Goal: Information Seeking & Learning: Learn about a topic

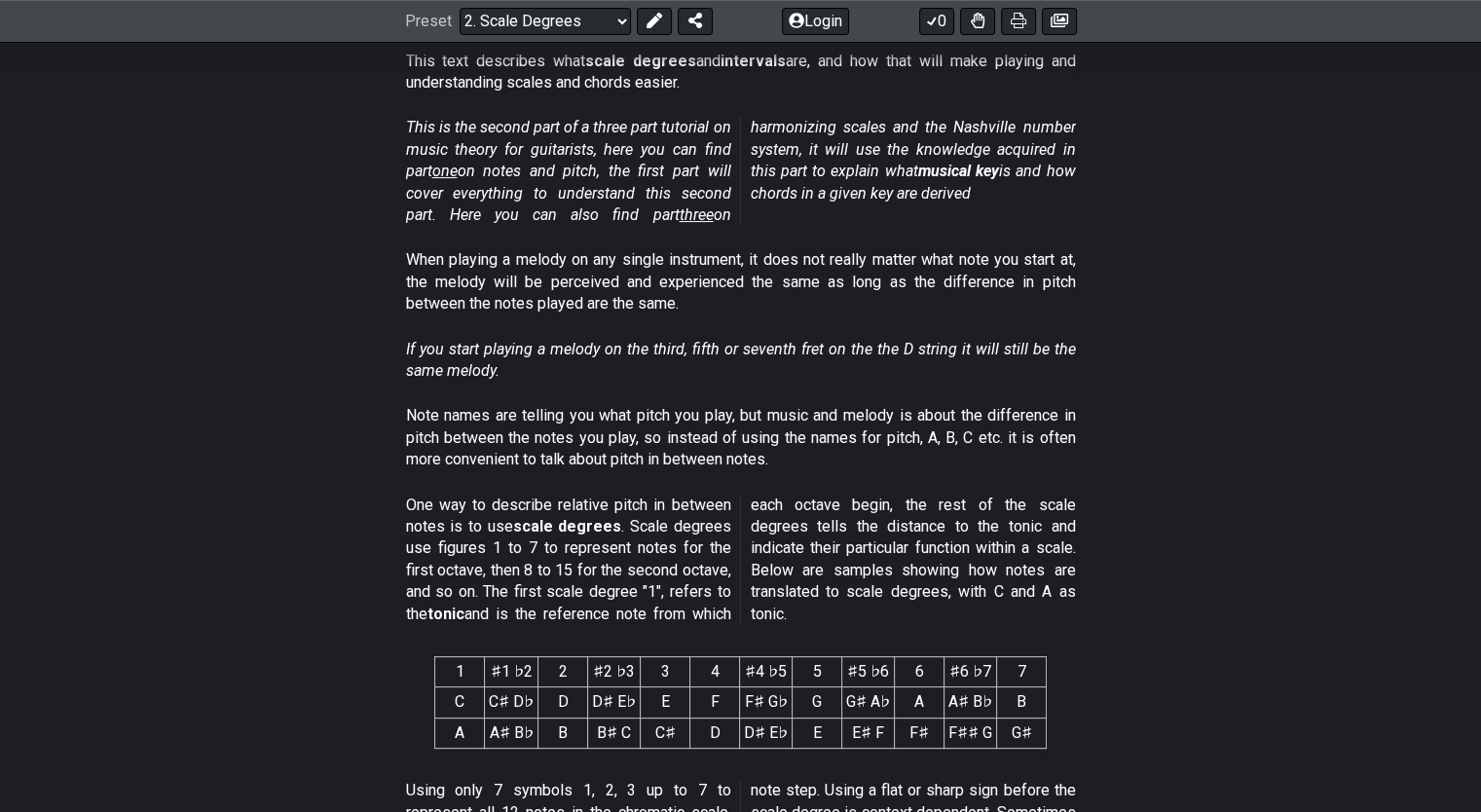
scroll to position [389, 0]
select select "/guitar-scales"
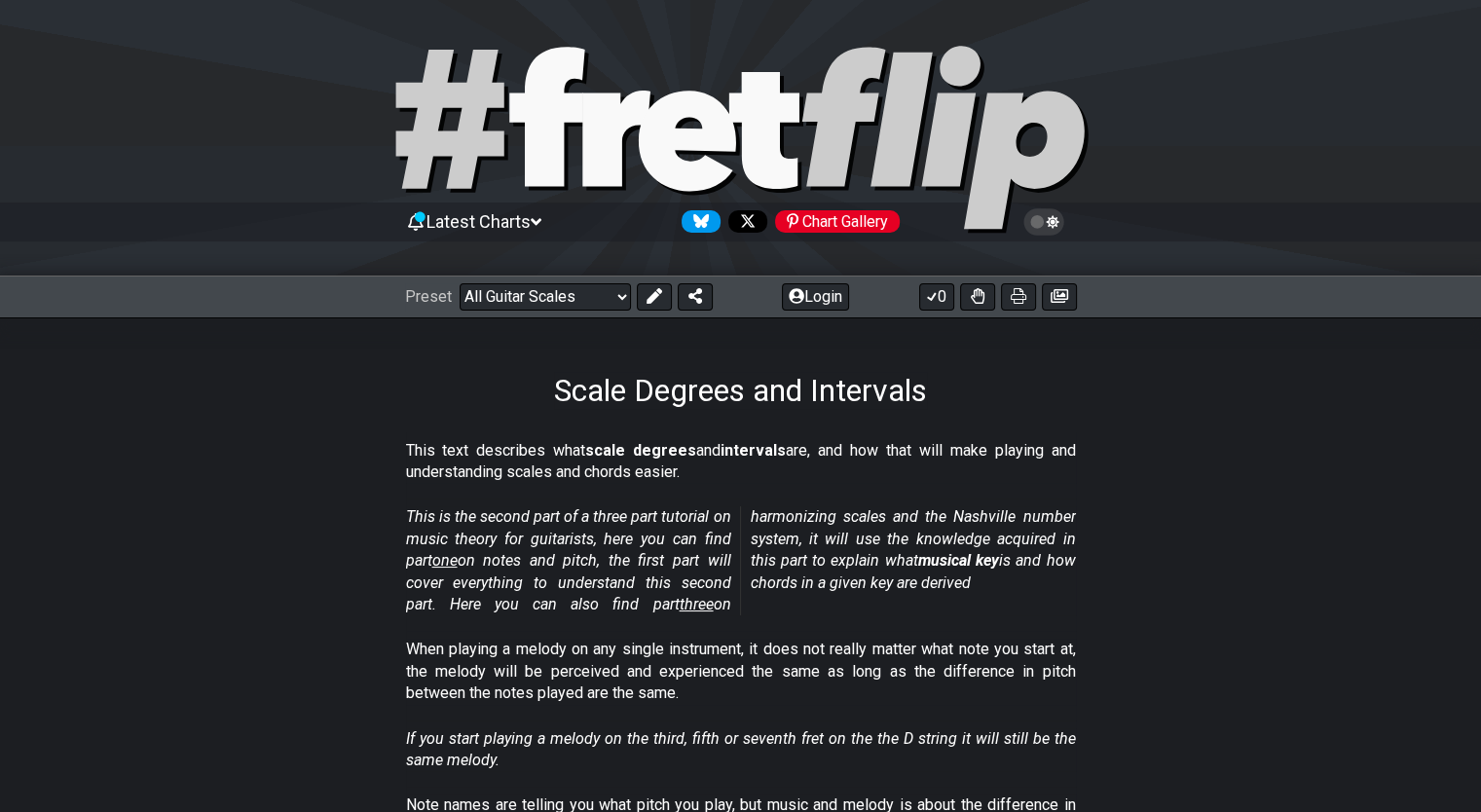
select select "C"
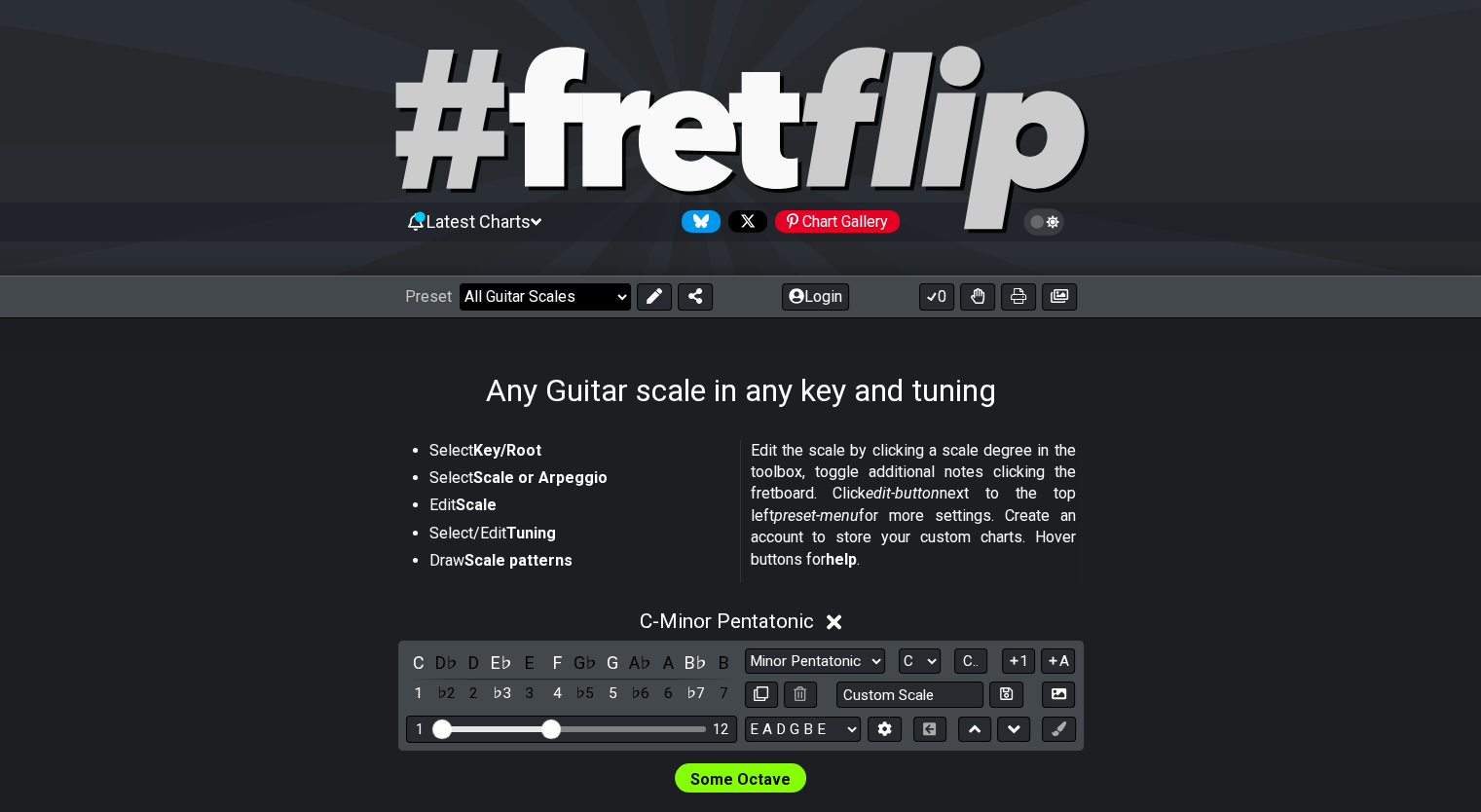
click at [579, 298] on select "Welcome to #fretflip! Initial Preset Custom Preset Minor Pentatonic Major Penta…" at bounding box center [544, 296] width 171 height 27
click at [459, 283] on select "Welcome to #fretflip! Initial Preset Custom Preset Minor Pentatonic Major Penta…" at bounding box center [544, 296] width 171 height 27
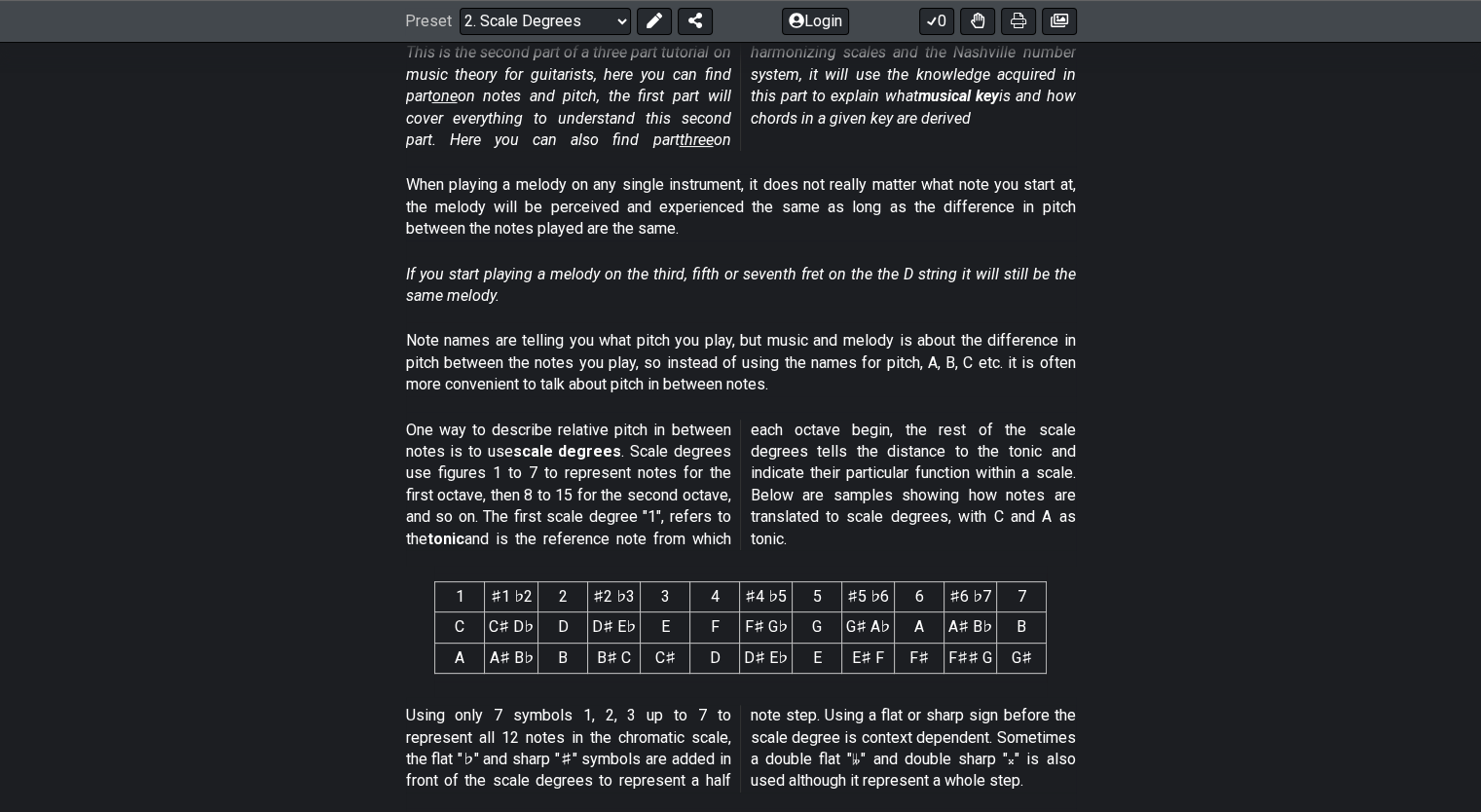
scroll to position [584, 0]
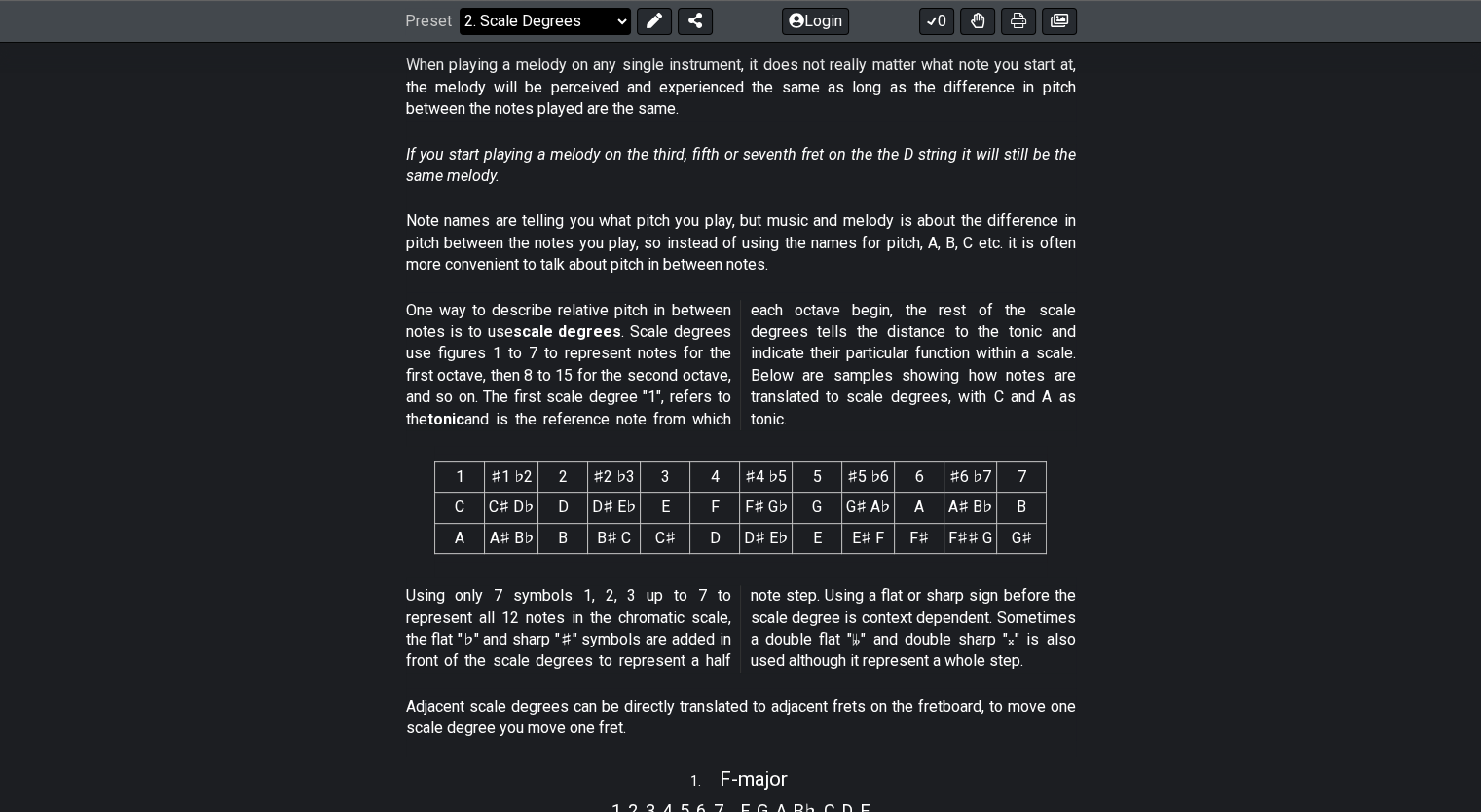
click at [562, 14] on select "Welcome to #fretflip! Initial Preset Custom Preset Minor Pentatonic Major Penta…" at bounding box center [544, 22] width 171 height 27
click at [459, 35] on select "Welcome to #fretflip! Initial Preset Custom Preset Minor Pentatonic Major Penta…" at bounding box center [544, 22] width 171 height 27
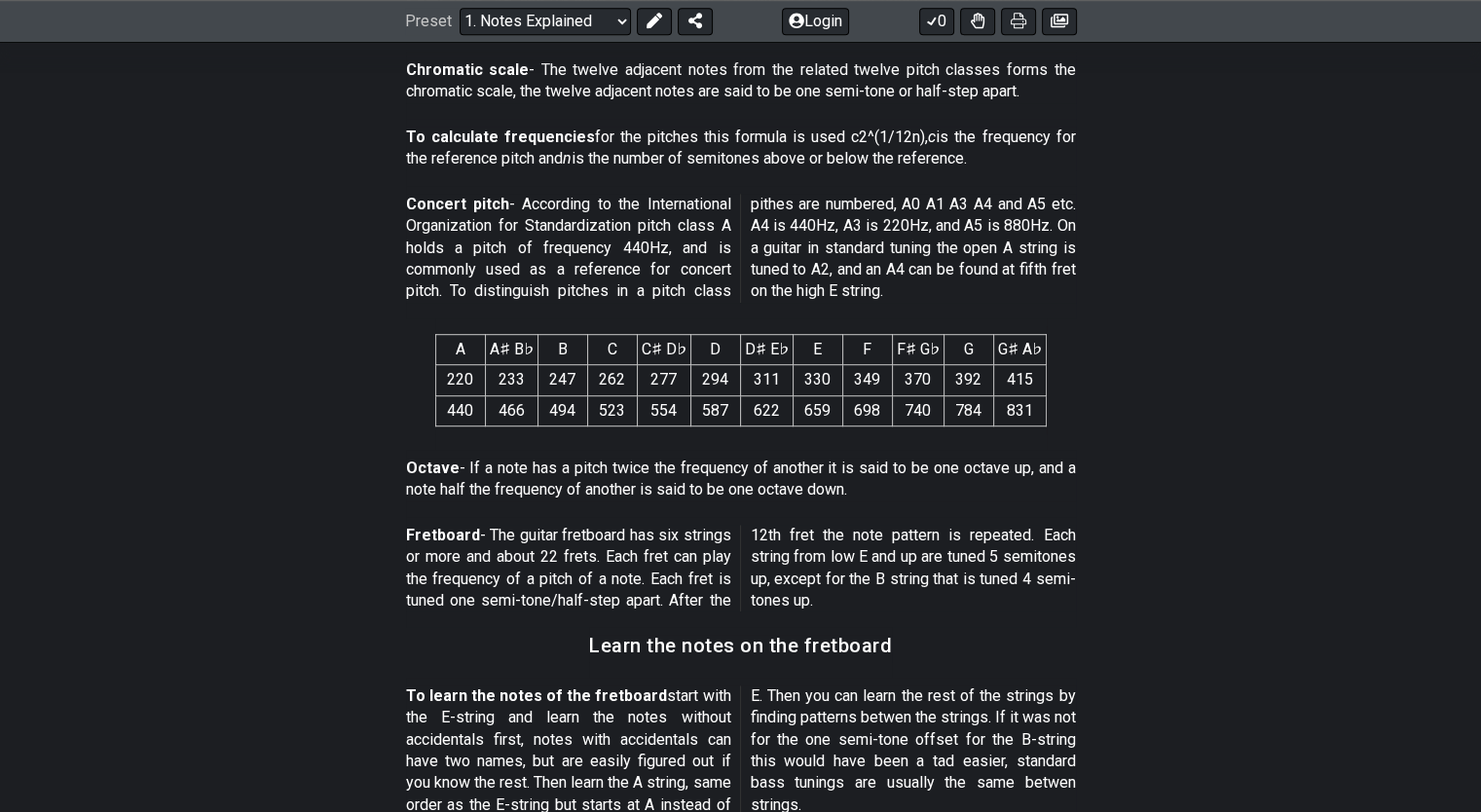
scroll to position [1265, 0]
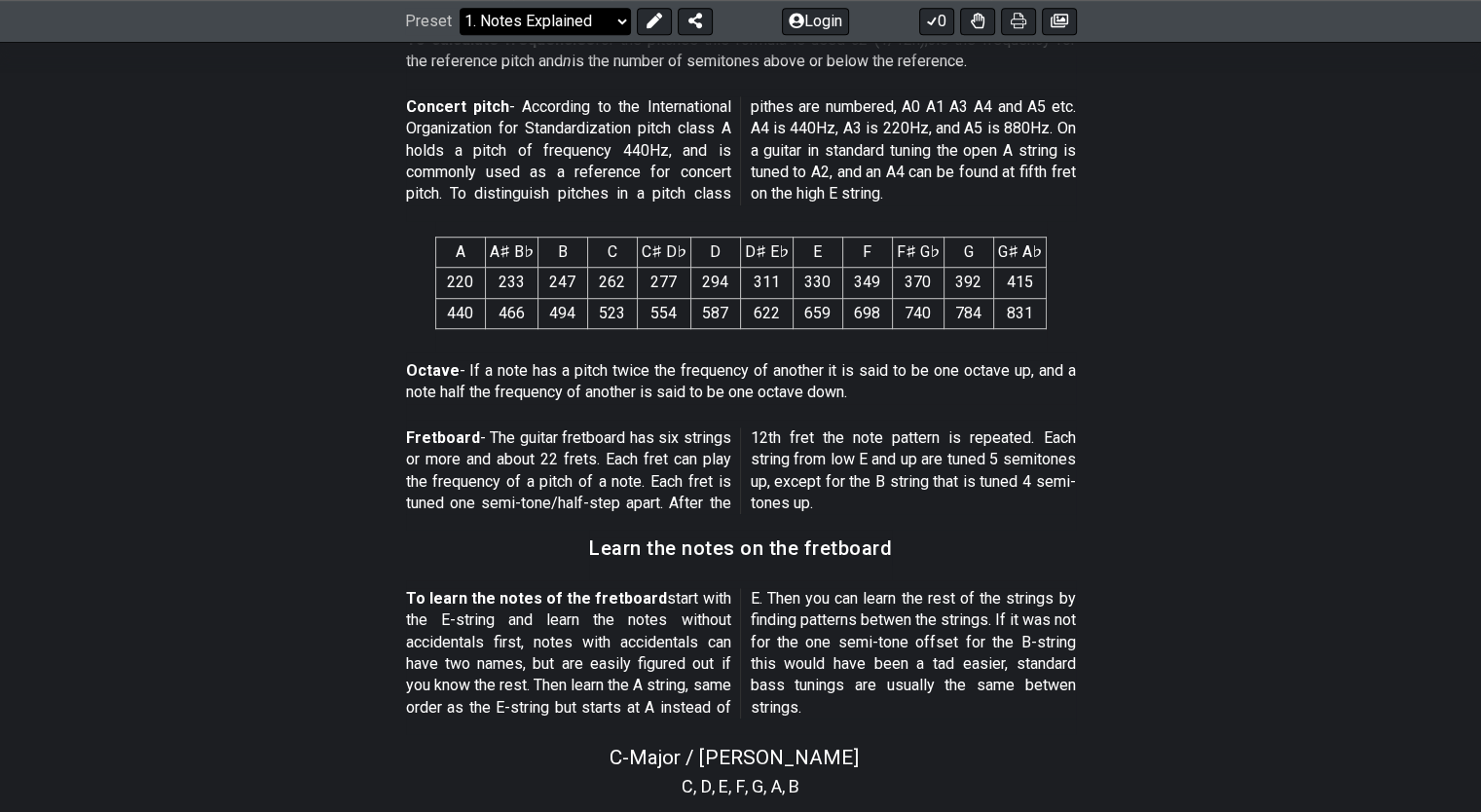
drag, startPoint x: 578, startPoint y: 21, endPoint x: 571, endPoint y: 32, distance: 13.0
click at [578, 21] on select "Welcome to #fretflip! Initial Preset Custom Preset Minor Pentatonic Major Penta…" at bounding box center [544, 22] width 171 height 27
click at [459, 35] on select "Welcome to #fretflip! Initial Preset Custom Preset Minor Pentatonic Major Penta…" at bounding box center [544, 22] width 171 height 27
select select "/scale-degrees-and-intervals"
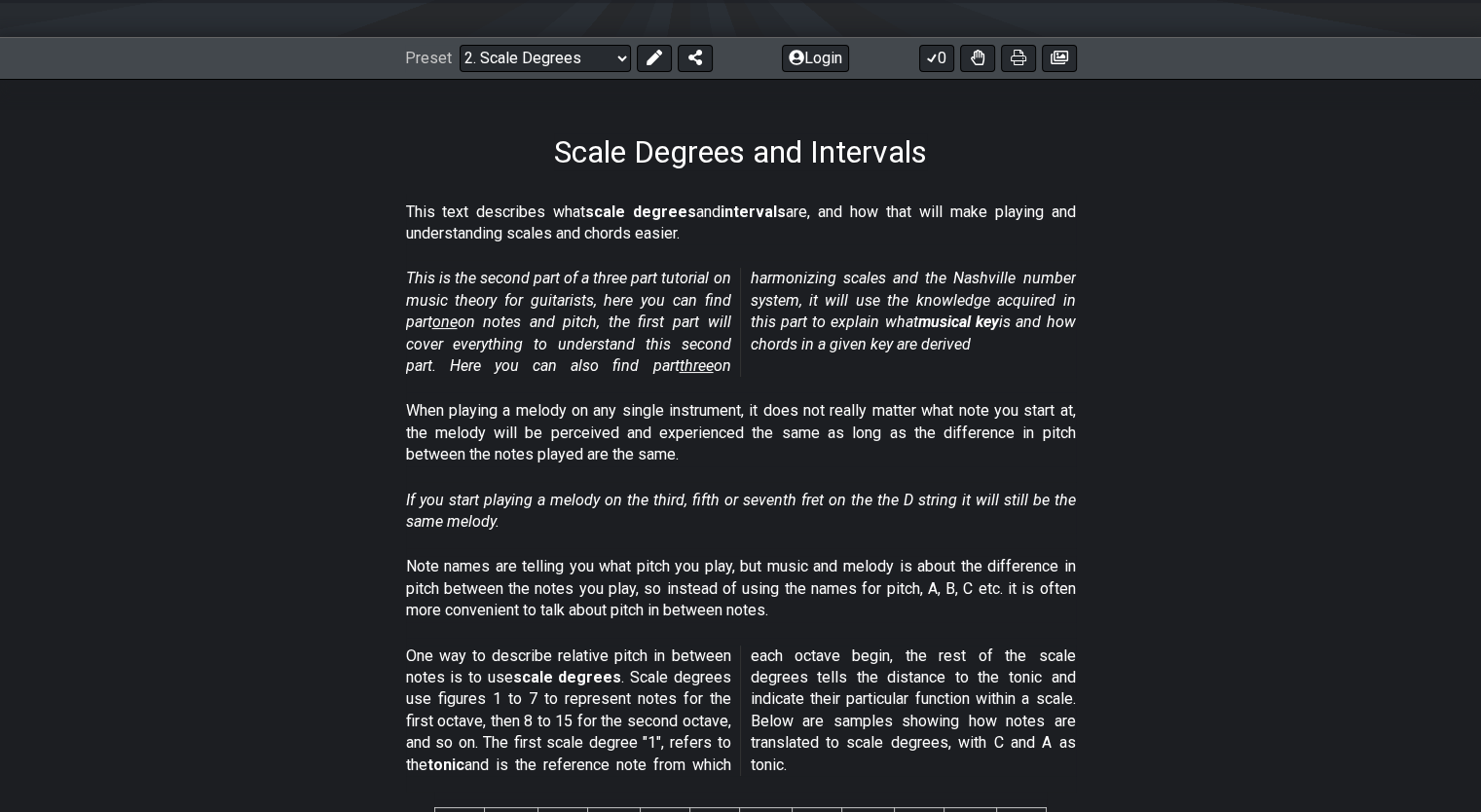
scroll to position [292, 0]
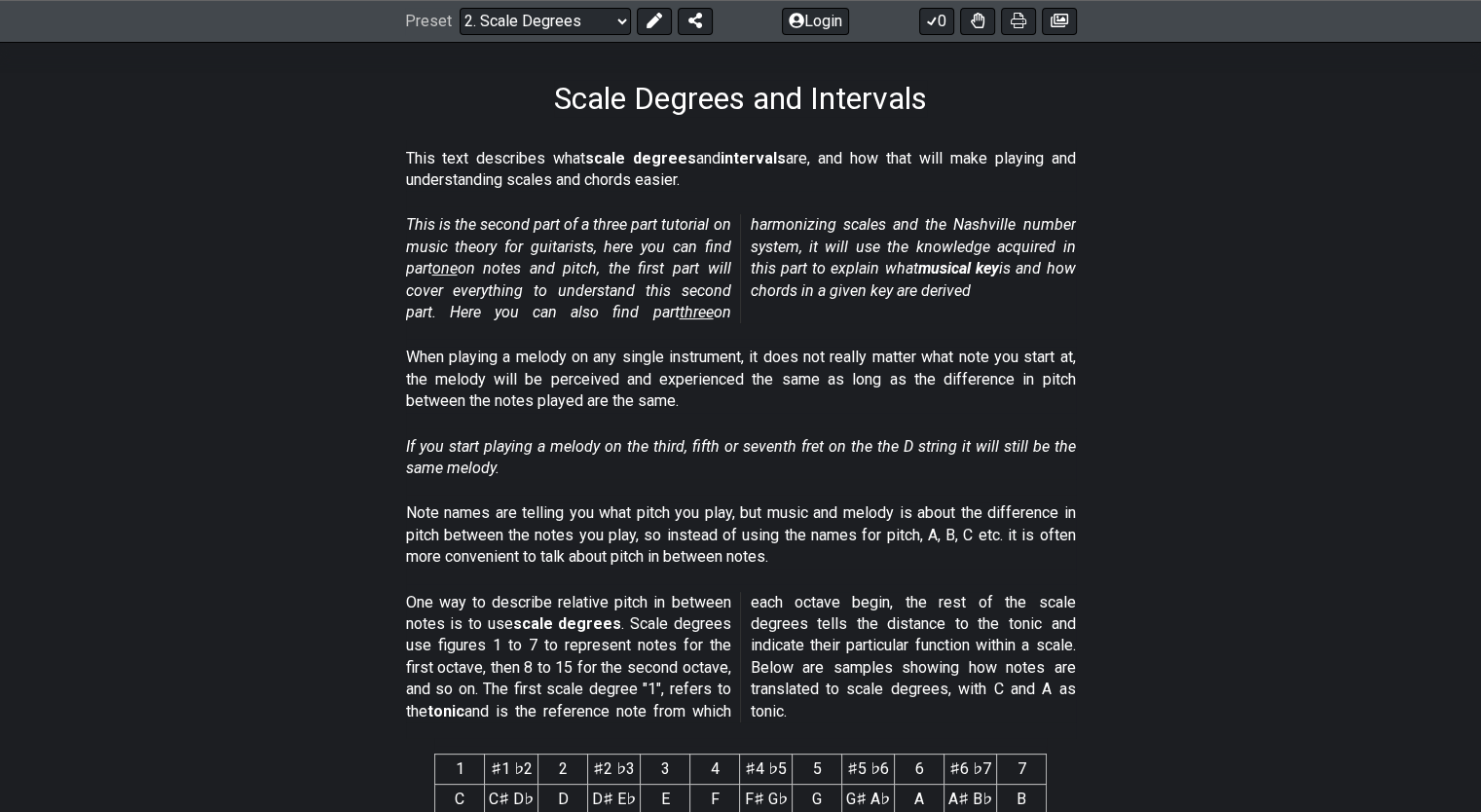
click at [1163, 549] on section "Note names are telling you what pitch you play, but music and melody is about t…" at bounding box center [740, 538] width 1481 height 89
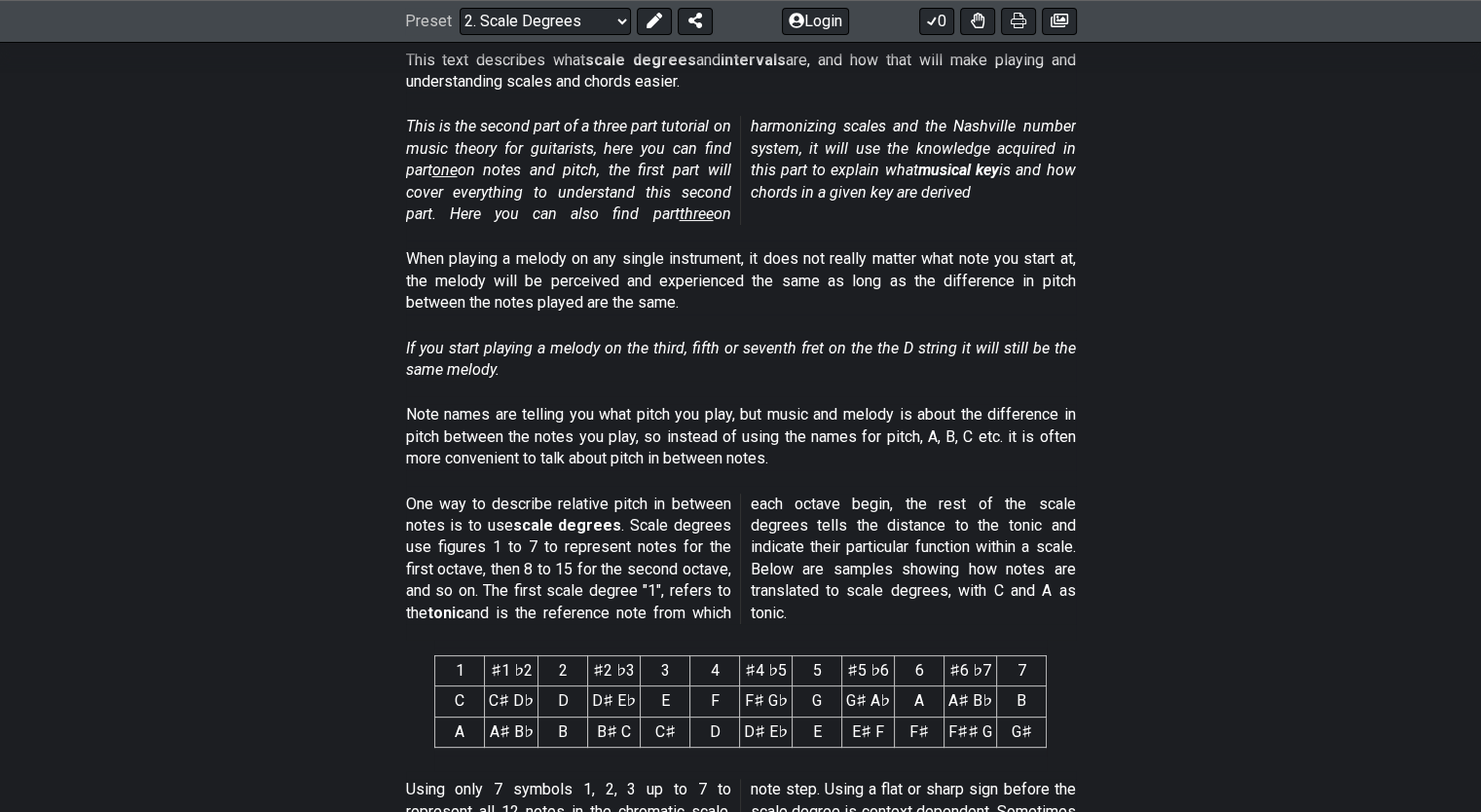
scroll to position [486, 0]
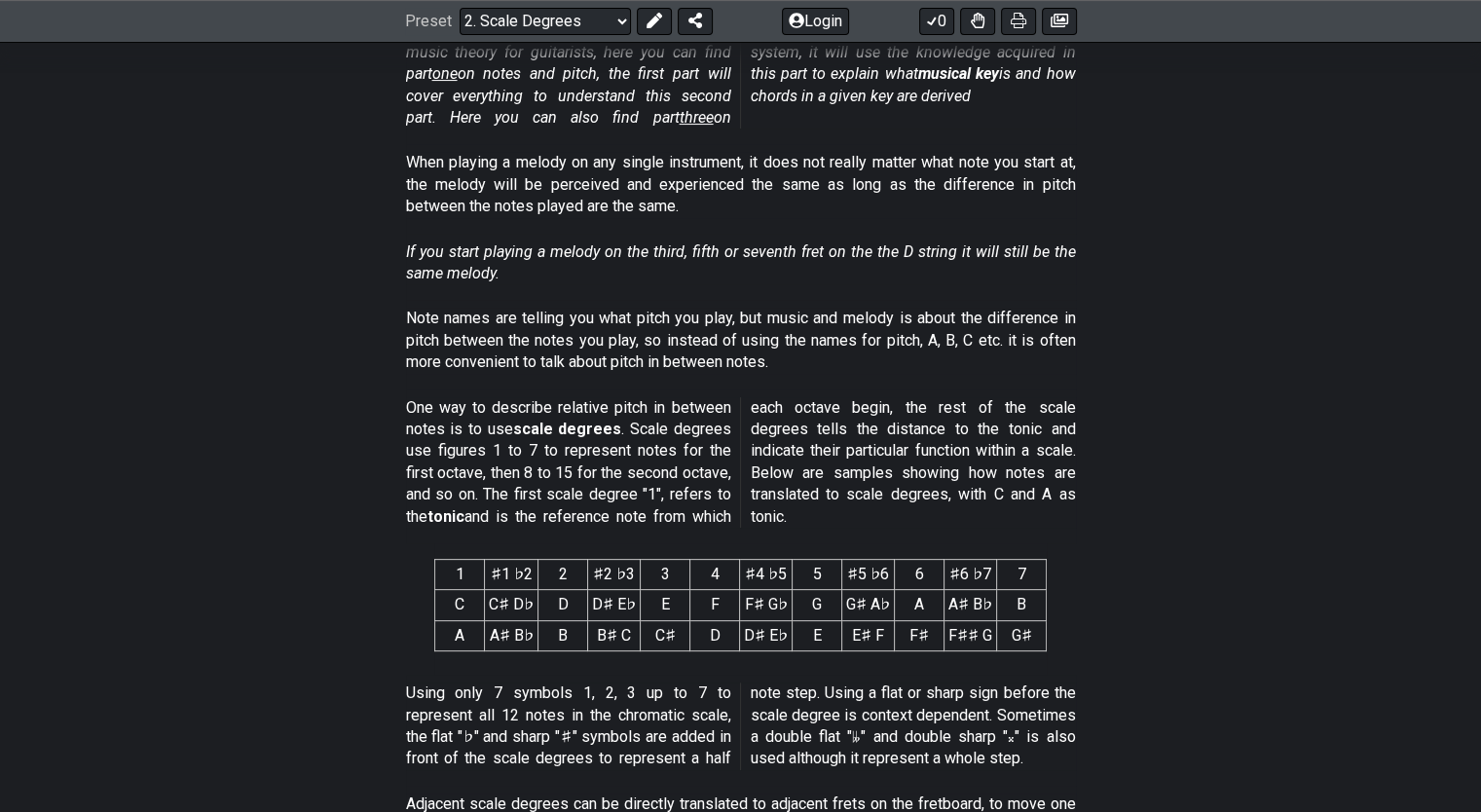
click at [313, 351] on section "Note names are telling you what pitch you play, but music and melody is about t…" at bounding box center [740, 343] width 1481 height 89
click at [343, 274] on section "If you start playing a melody on the third, fifth or seventh fret on the the D …" at bounding box center [740, 267] width 1481 height 68
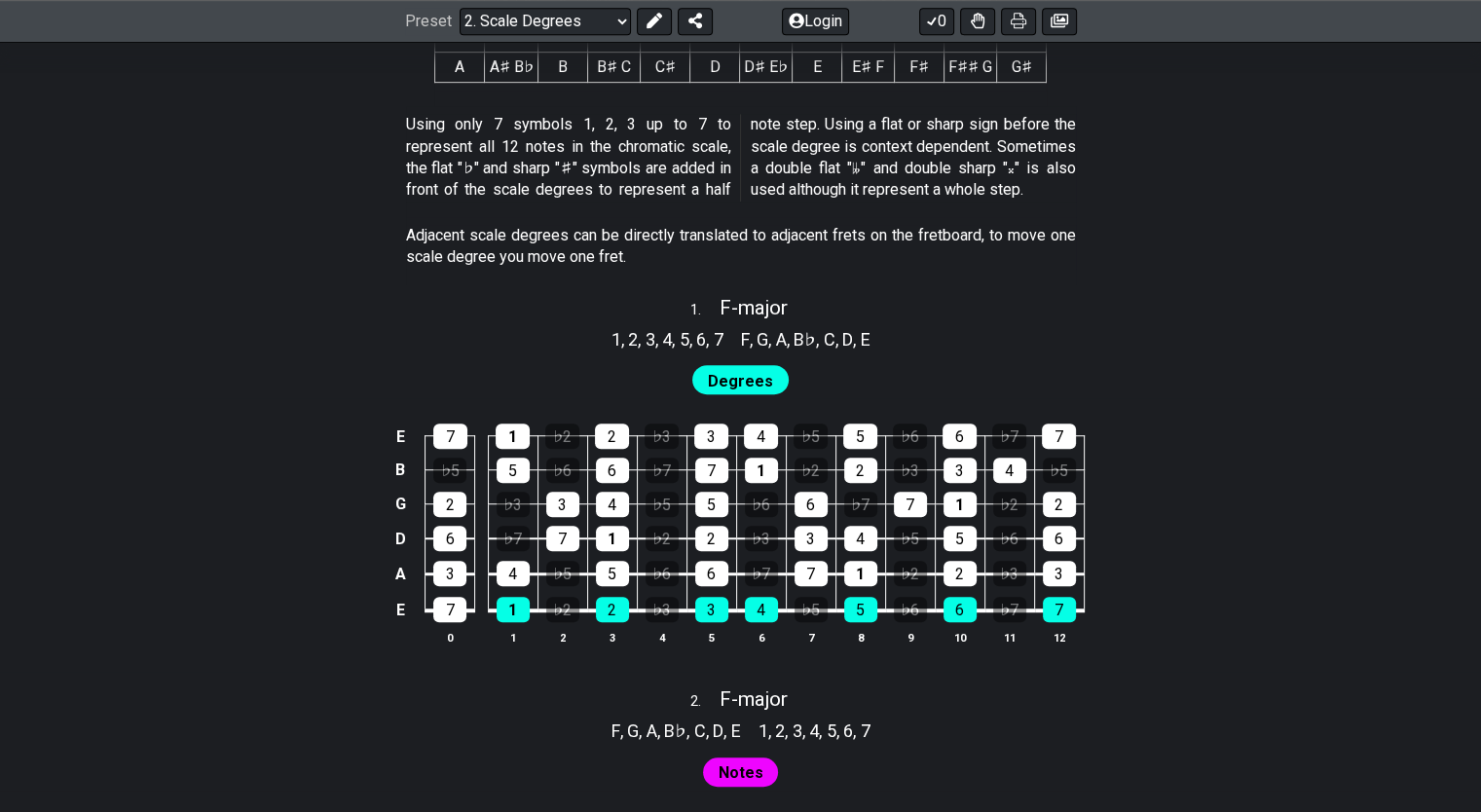
scroll to position [1070, 0]
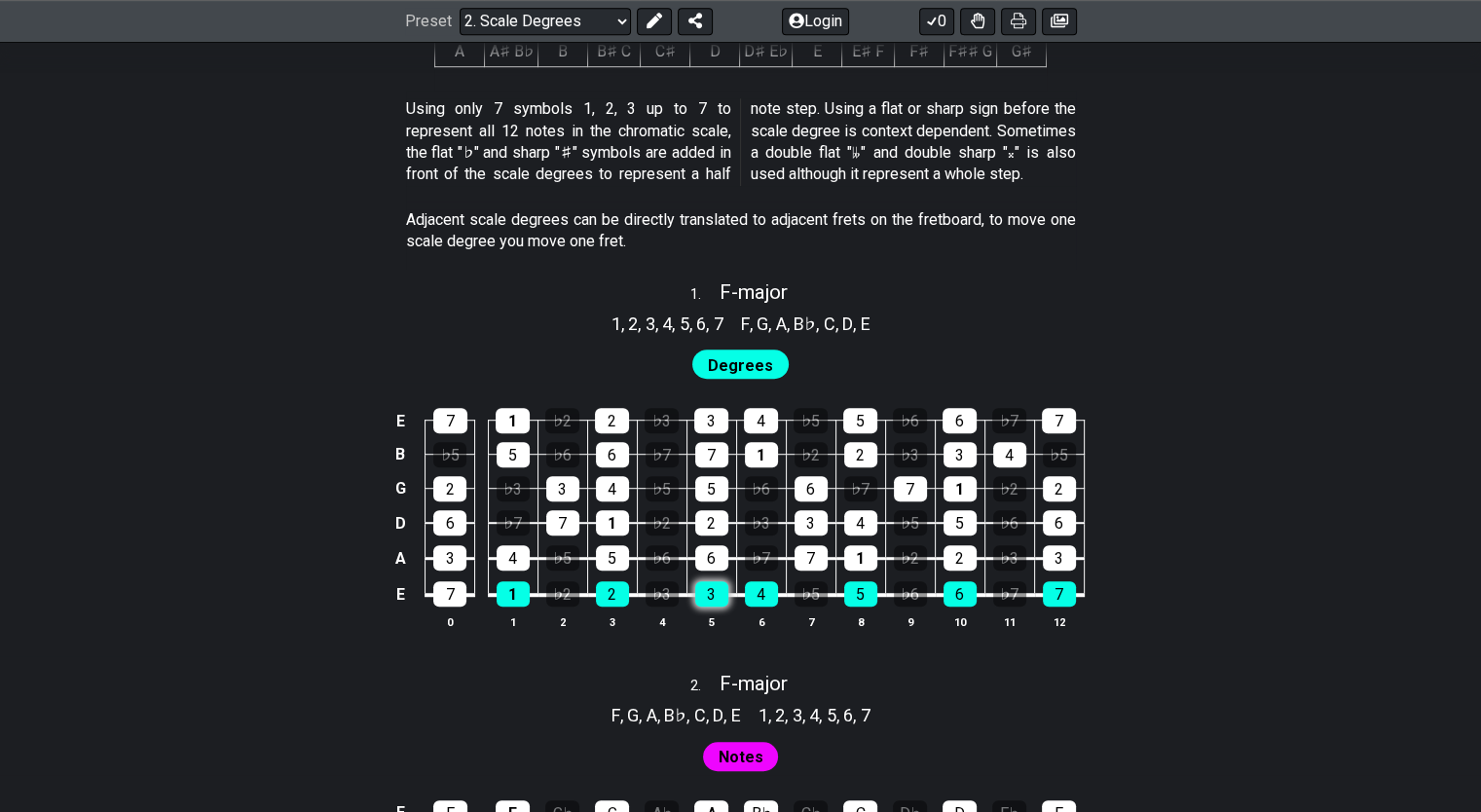
click at [706, 597] on div "3" at bounding box center [712, 594] width 33 height 25
click at [720, 611] on th "5" at bounding box center [711, 621] width 50 height 21
click at [708, 594] on div "3" at bounding box center [712, 594] width 33 height 25
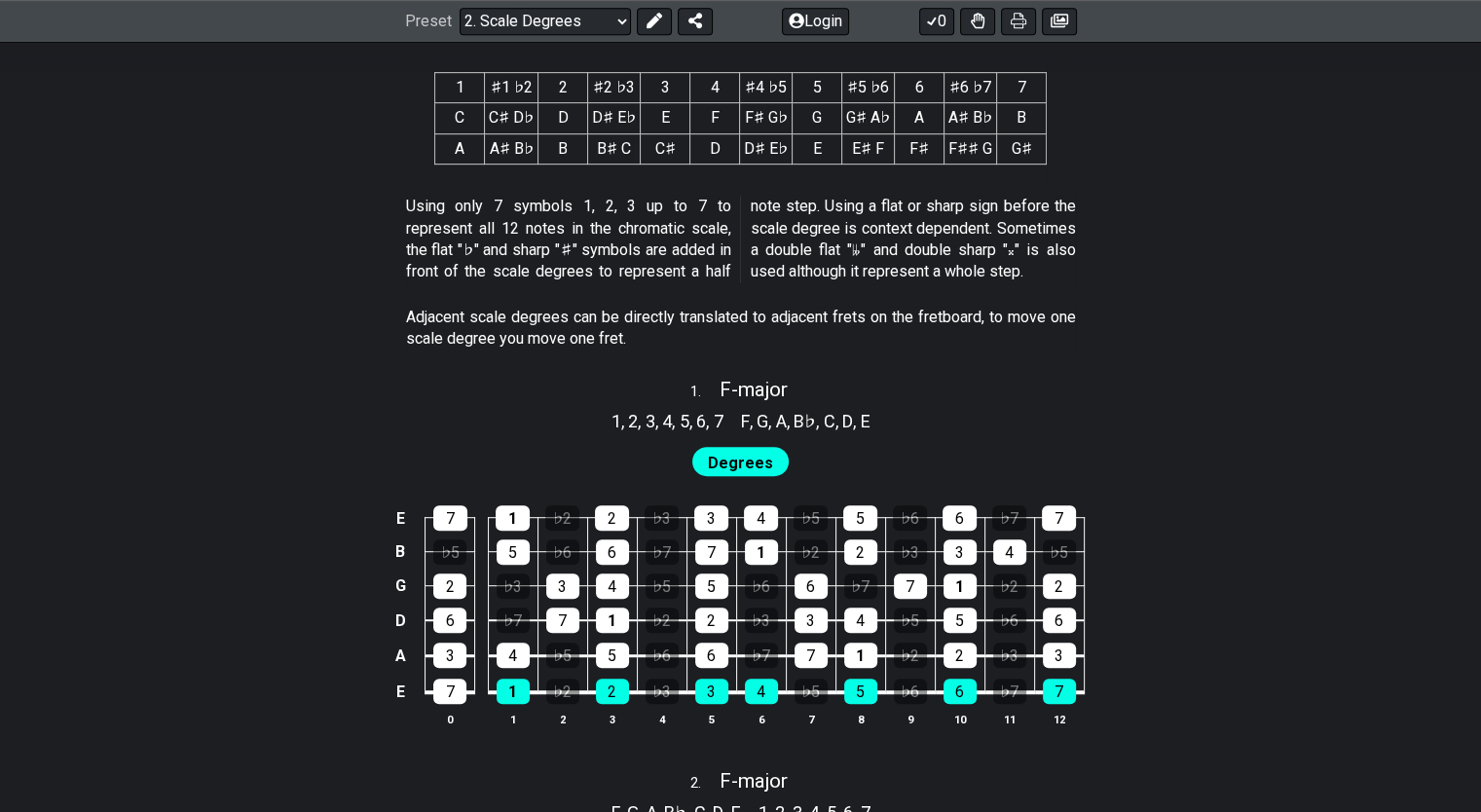
click at [116, 458] on div "Degrees" at bounding box center [740, 458] width 1481 height 47
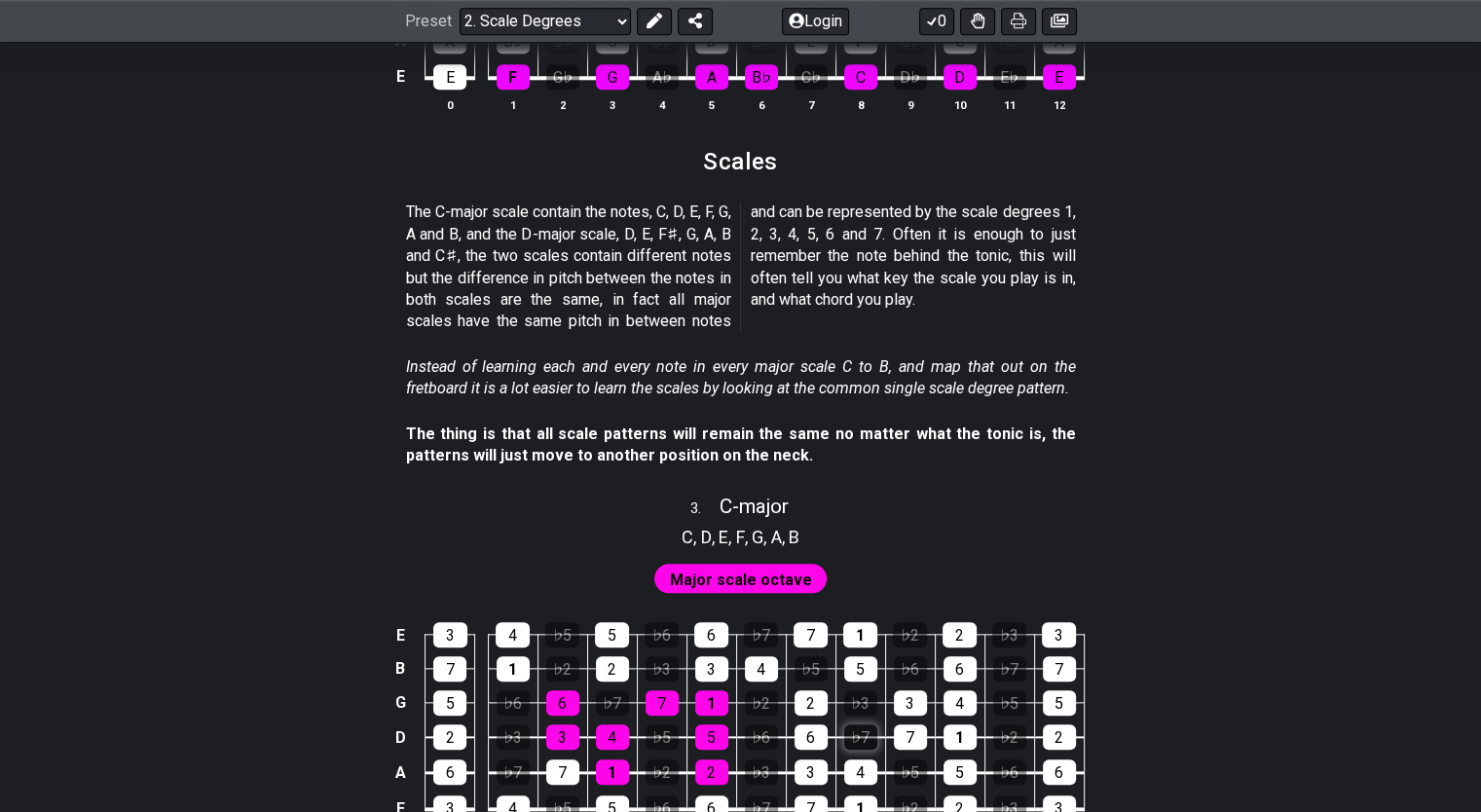
scroll to position [1946, 0]
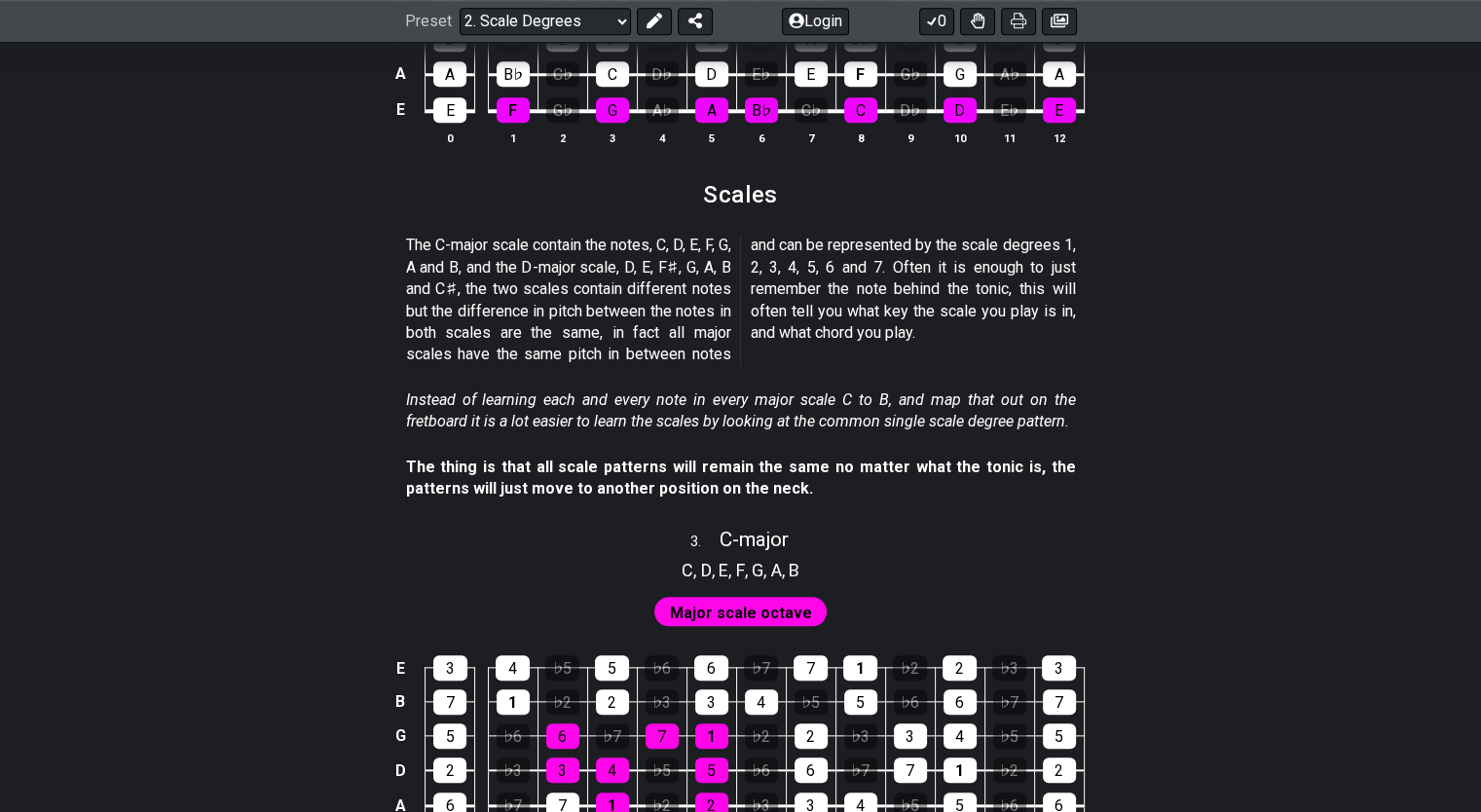
click at [755, 623] on span "Major scale octave" at bounding box center [740, 612] width 142 height 28
click at [753, 616] on span "Major scale octave" at bounding box center [740, 612] width 142 height 28
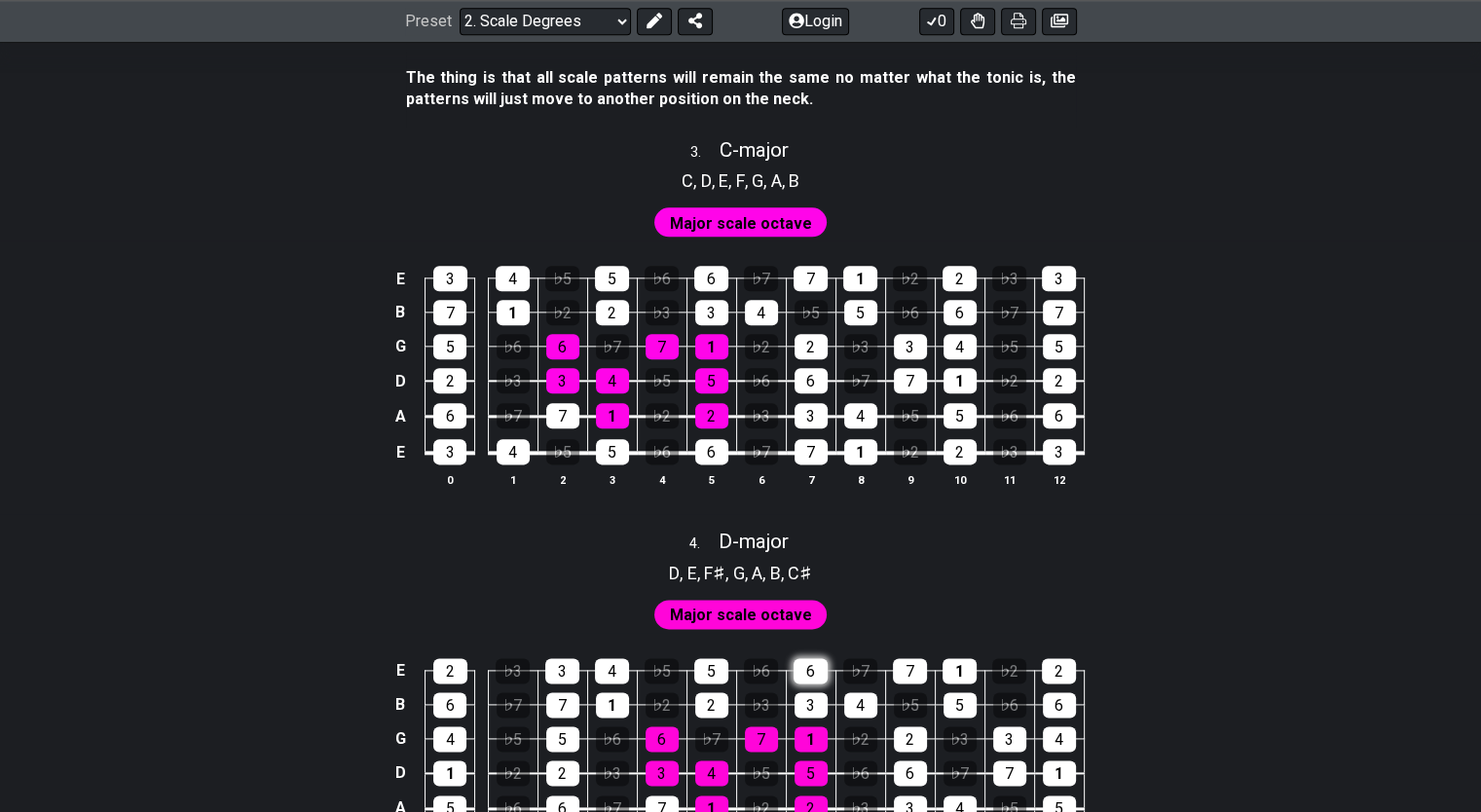
scroll to position [2433, 0]
